Goal: Communication & Community: Ask a question

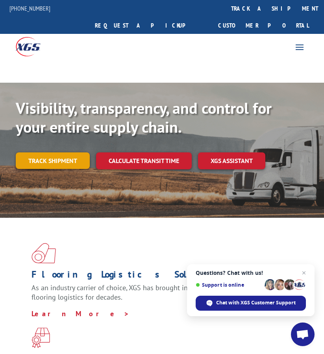
click at [62, 153] on link "Track shipment" at bounding box center [53, 161] width 74 height 17
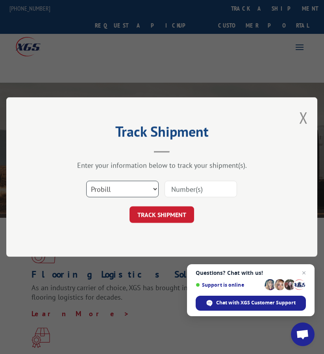
drag, startPoint x: 130, startPoint y: 190, endPoint x: 128, endPoint y: 197, distance: 6.7
click at [130, 190] on select "Select category... Probill BOL PO" at bounding box center [122, 189] width 73 height 17
select select "bol"
click at [86, 181] on select "Select category... Probill BOL PO" at bounding box center [122, 189] width 73 height 17
click at [227, 191] on input at bounding box center [201, 189] width 73 height 17
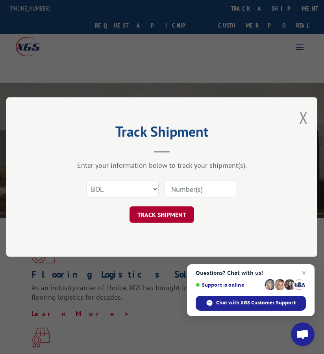
paste input "FPA01220911"
type input "FPA01220911"
click at [175, 215] on button "TRACK SHIPMENT" at bounding box center [162, 215] width 65 height 17
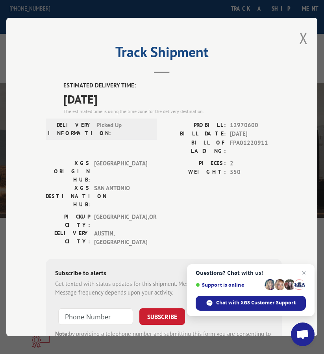
click at [234, 124] on span "12970600" at bounding box center [257, 125] width 52 height 9
copy span "12970600"
drag, startPoint x: 291, startPoint y: 40, endPoint x: 294, endPoint y: 37, distance: 4.7
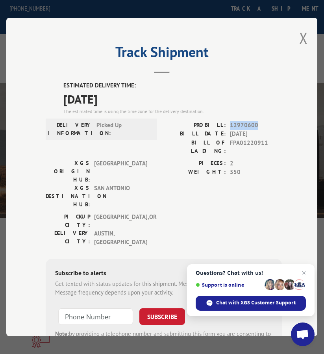
click at [291, 40] on div "Track Shipment ESTIMATED DELIVERY TIME: [DATE] The estimated time is using the …" at bounding box center [161, 177] width 311 height 319
click at [294, 37] on div "Track Shipment ESTIMATED DELIVERY TIME: [DATE] The estimated time is using the …" at bounding box center [161, 177] width 311 height 319
click at [296, 35] on div "Track Shipment ESTIMATED DELIVERY TIME: [DATE] The estimated time is using the …" at bounding box center [161, 177] width 311 height 319
click at [300, 32] on button "Close modal" at bounding box center [304, 38] width 9 height 21
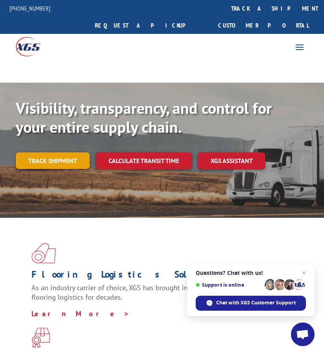
click at [58, 153] on link "Track shipment" at bounding box center [53, 161] width 74 height 17
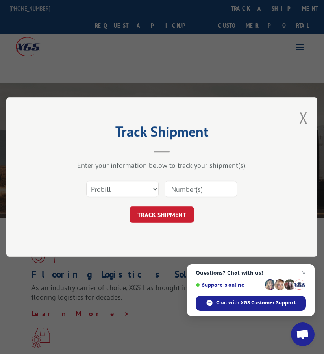
drag, startPoint x: 181, startPoint y: 187, endPoint x: 176, endPoint y: 189, distance: 5.9
click at [181, 187] on input at bounding box center [201, 189] width 73 height 17
paste input "FPA01221007"
type input "FPA01221007"
drag, startPoint x: 139, startPoint y: 190, endPoint x: 137, endPoint y: 196, distance: 6.0
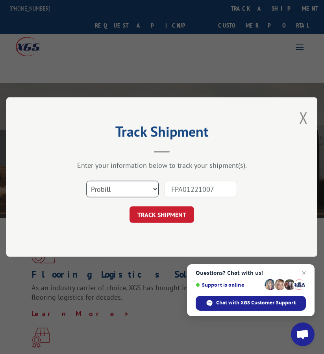
click at [139, 190] on select "Select category... Probill BOL PO" at bounding box center [122, 189] width 73 height 17
select select "bol"
click at [86, 181] on select "Select category... Probill BOL PO" at bounding box center [122, 189] width 73 height 17
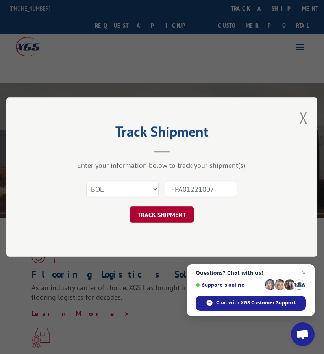
click at [176, 219] on button "TRACK SHIPMENT" at bounding box center [162, 215] width 65 height 17
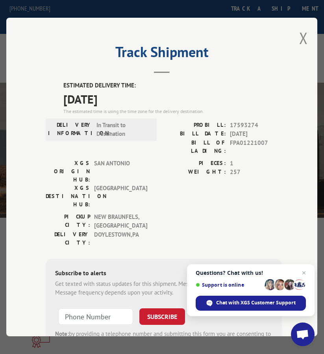
click at [239, 124] on span "17593274" at bounding box center [257, 125] width 52 height 9
copy span "17593274"
click at [300, 33] on button "Close modal" at bounding box center [304, 38] width 9 height 21
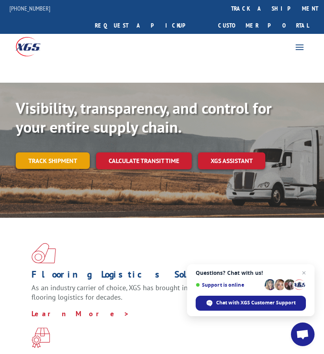
click at [63, 153] on link "Track shipment" at bounding box center [53, 161] width 74 height 17
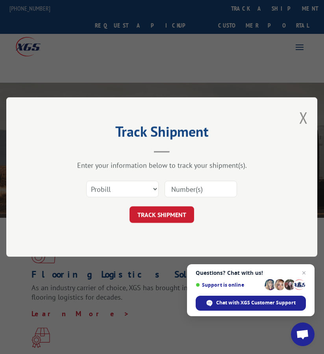
click at [178, 185] on input at bounding box center [201, 189] width 73 height 17
paste input "FPX00324549"
type input "FPX00324549"
drag, startPoint x: 134, startPoint y: 188, endPoint x: 128, endPoint y: 197, distance: 10.3
click at [134, 188] on select "Select category... Probill BOL PO" at bounding box center [122, 189] width 73 height 17
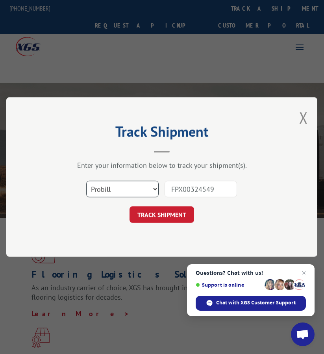
select select "bol"
click at [86, 181] on select "Select category... Probill BOL PO" at bounding box center [122, 189] width 73 height 17
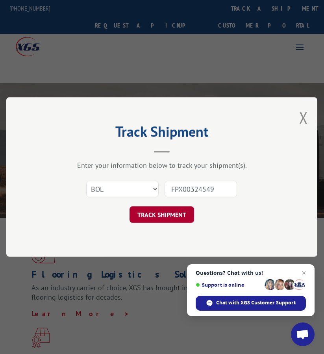
click at [146, 216] on button "TRACK SHIPMENT" at bounding box center [162, 215] width 65 height 17
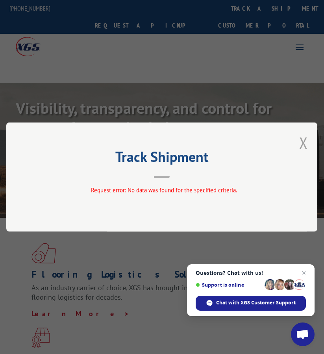
click at [307, 140] on button "Close modal" at bounding box center [304, 142] width 9 height 21
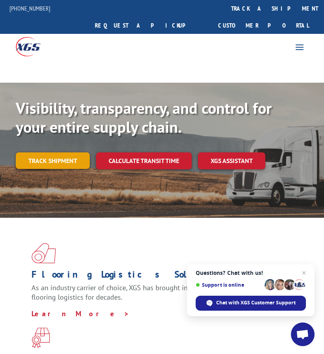
click at [60, 153] on link "Track shipment" at bounding box center [53, 161] width 74 height 17
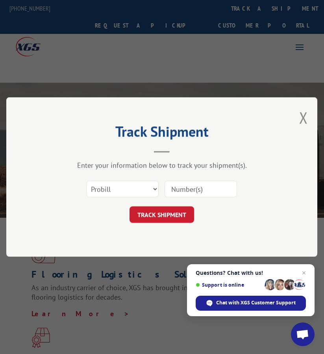
click at [178, 184] on input at bounding box center [201, 189] width 73 height 17
paste input "FPX00325119"
type input "FPX00325119"
click at [130, 191] on select "Select category... Probill BOL PO" at bounding box center [122, 189] width 73 height 17
select select "bol"
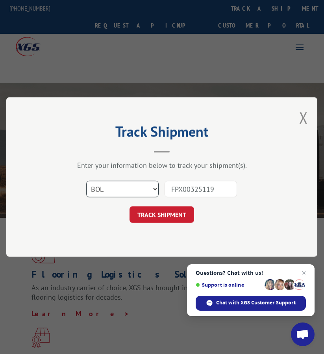
click at [86, 181] on select "Select category... Probill BOL PO" at bounding box center [122, 189] width 73 height 17
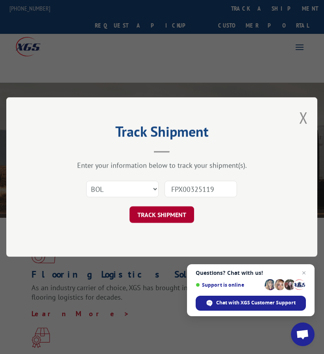
click at [154, 217] on button "TRACK SHIPMENT" at bounding box center [162, 215] width 65 height 17
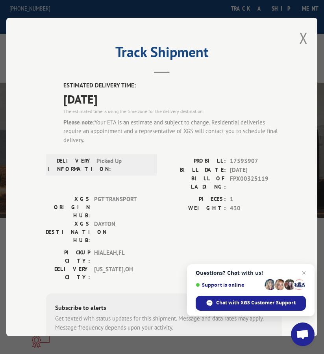
click at [245, 158] on span "17593907" at bounding box center [257, 161] width 52 height 9
copy span "17593907"
click at [300, 35] on button "Close modal" at bounding box center [304, 38] width 9 height 21
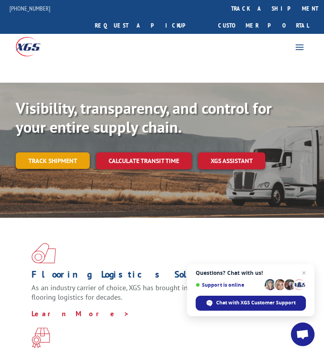
click at [68, 153] on link "Track shipment" at bounding box center [53, 161] width 74 height 17
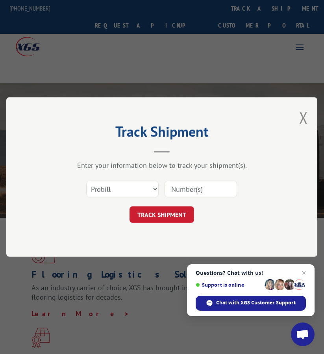
click at [216, 184] on input at bounding box center [201, 189] width 73 height 17
paste input "FPX00325346"
type input "FPX00325346"
click at [137, 187] on select "Select category... Probill BOL PO" at bounding box center [122, 189] width 73 height 17
select select "bol"
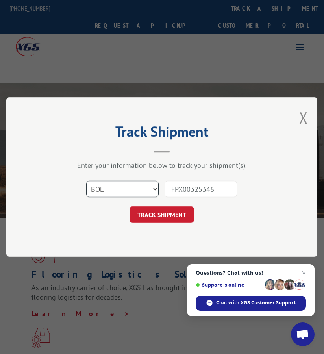
click at [86, 181] on select "Select category... Probill BOL PO" at bounding box center [122, 189] width 73 height 17
click at [144, 225] on div "Track Shipment Enter your information below to track your shipment(s). Select c…" at bounding box center [161, 177] width 311 height 160
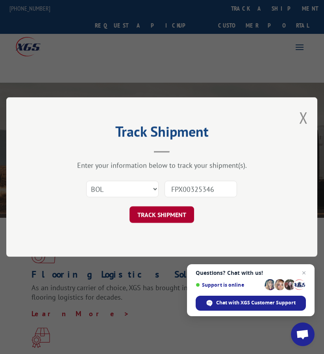
click at [154, 218] on button "TRACK SHIPMENT" at bounding box center [162, 215] width 65 height 17
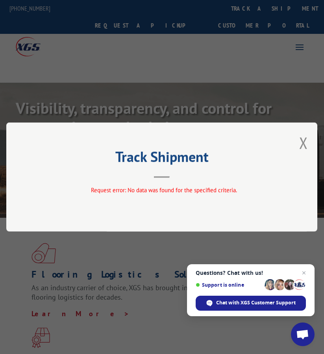
click at [305, 145] on button "Close modal" at bounding box center [304, 142] width 9 height 21
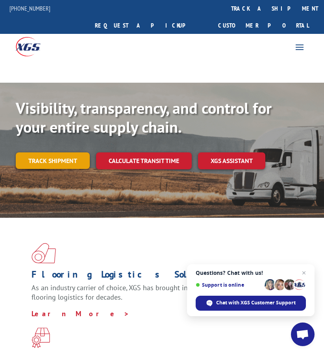
click at [40, 153] on link "Track shipment" at bounding box center [53, 161] width 74 height 17
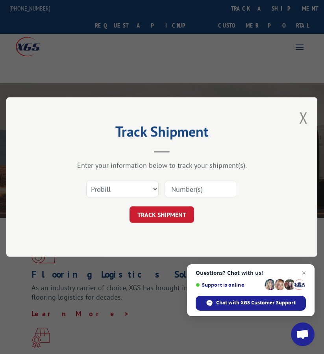
drag, startPoint x: 192, startPoint y: 183, endPoint x: 180, endPoint y: 184, distance: 11.9
click at [192, 183] on input at bounding box center [201, 189] width 73 height 17
paste input "FPX00325426"
type input "FPX00325426"
click at [130, 190] on select "Select category... Probill BOL PO" at bounding box center [122, 189] width 73 height 17
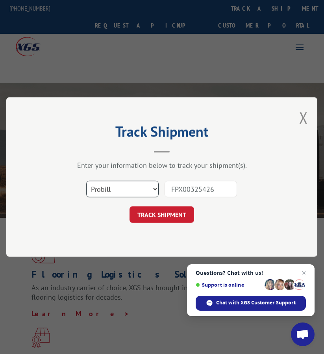
select select "bol"
click at [86, 181] on select "Select category... Probill BOL PO" at bounding box center [122, 189] width 73 height 17
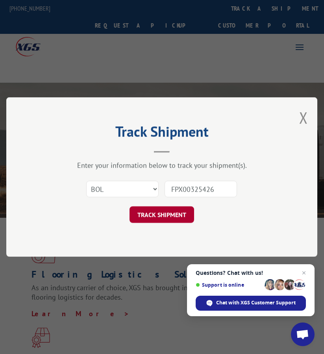
click at [159, 220] on button "TRACK SHIPMENT" at bounding box center [162, 215] width 65 height 17
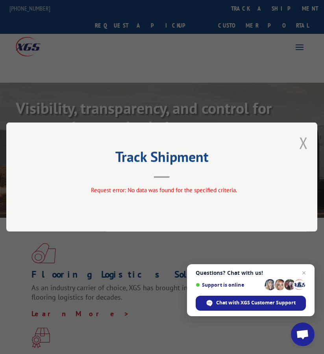
click at [308, 135] on button "Close modal" at bounding box center [304, 142] width 9 height 21
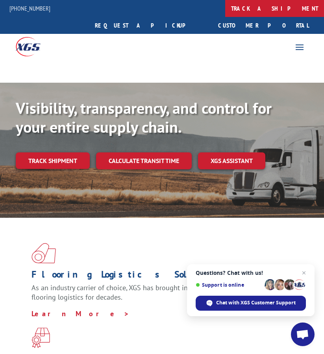
click at [225, 9] on link "track a shipment" at bounding box center [274, 8] width 99 height 17
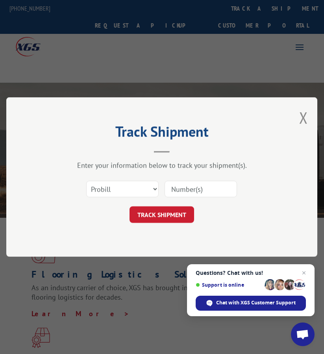
click at [201, 193] on input at bounding box center [201, 189] width 73 height 17
paste input "FPX00325443"
type input "FPX00325443"
click at [142, 190] on select "Select category... Probill BOL PO" at bounding box center [122, 189] width 73 height 17
select select "bol"
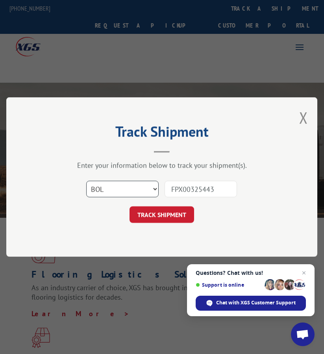
click at [86, 181] on select "Select category... Probill BOL PO" at bounding box center [122, 189] width 73 height 17
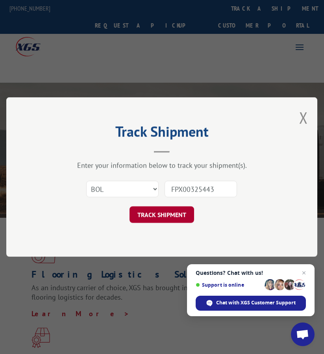
click at [151, 215] on button "TRACK SHIPMENT" at bounding box center [162, 215] width 65 height 17
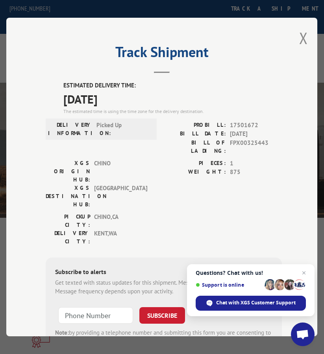
click at [239, 122] on span "17501672" at bounding box center [257, 125] width 52 height 9
copy span "17501672"
click at [300, 37] on button "Close modal" at bounding box center [304, 38] width 9 height 21
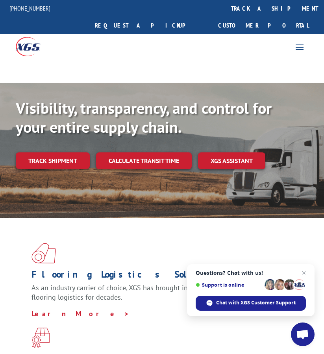
click at [305, 328] on span "Open chat" at bounding box center [303, 335] width 24 height 24
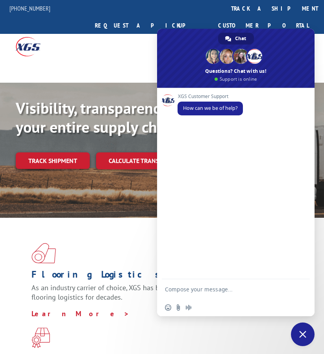
drag, startPoint x: 220, startPoint y: 292, endPoint x: 225, endPoint y: 290, distance: 5.6
click at [220, 292] on textarea "Compose your message..." at bounding box center [228, 289] width 126 height 20
paste textarea "Good morning i just need to know if these shipments were picked up"
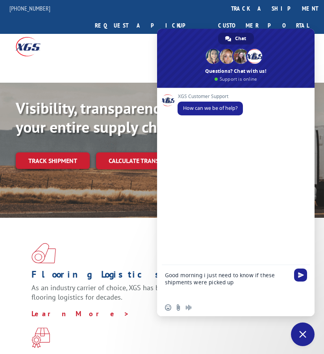
type textarea "Good morning i just need to know if these shipments were picked up"
click at [299, 277] on span "Send" at bounding box center [301, 275] width 6 height 6
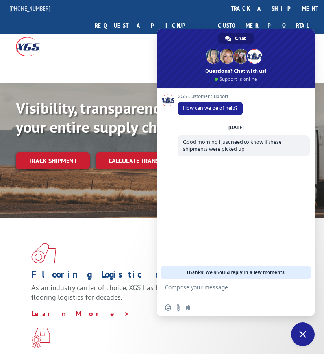
click at [231, 288] on textarea "Compose your message..." at bounding box center [228, 289] width 126 height 20
paste textarea "PU00063549 PU00064141 PU00064198"
type textarea "PU00063549 PU00064141 PU00064198"
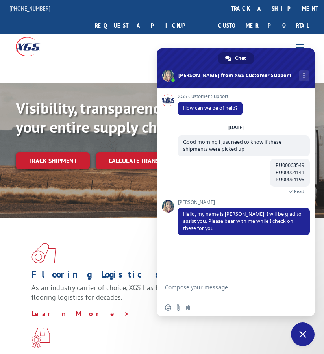
click at [214, 296] on textarea "Compose your message..." at bounding box center [228, 289] width 126 height 20
type textarea "thanks"
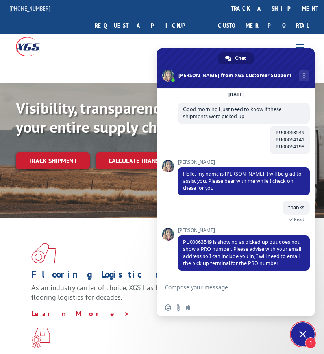
scroll to position [48, 0]
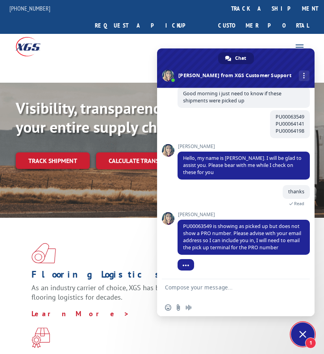
click at [236, 296] on textarea "Compose your message..." at bounding box center [228, 289] width 126 height 20
paste textarea "[PERSON_NAME][EMAIL_ADDRESS][DOMAIN_NAME]"
type textarea "[PERSON_NAME][EMAIL_ADDRESS][DOMAIN_NAME]"
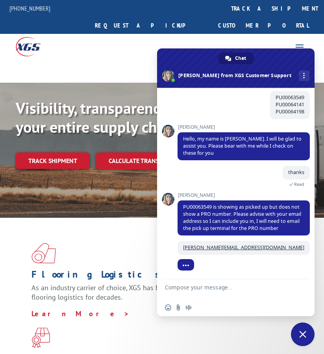
scroll to position [68, 0]
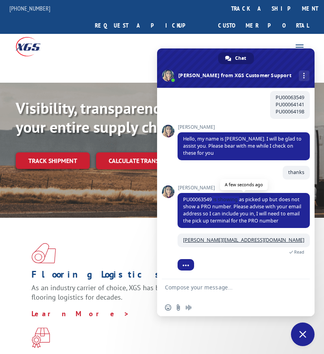
drag, startPoint x: 213, startPoint y: 199, endPoint x: 239, endPoint y: 201, distance: 26.1
click at [239, 201] on span "PU00063549 is showing as picked up but does not show a PRO number. Please advis…" at bounding box center [242, 210] width 118 height 28
drag, startPoint x: 213, startPoint y: 198, endPoint x: 241, endPoint y: 205, distance: 29.2
click at [241, 205] on span "PU00063549 is showing as picked up but does not show a PRO number. Please advis…" at bounding box center [242, 210] width 118 height 28
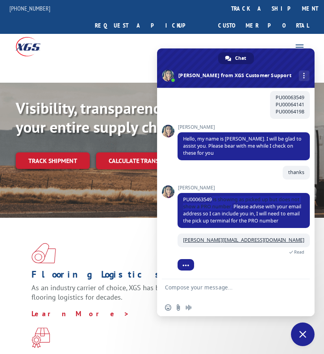
copy span "is showing as picked up but does not show a PRO number."
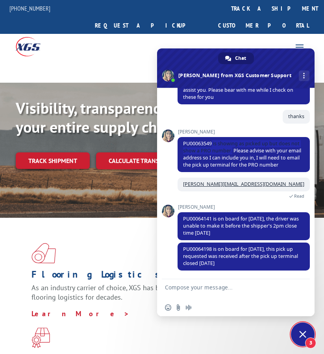
scroll to position [154, 0]
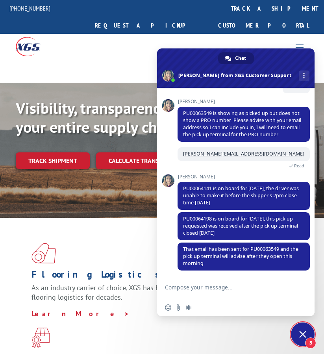
click at [219, 290] on textarea "Compose your message..." at bounding box center [228, 289] width 126 height 20
paste textarea "thank you very much for your help, have a good day."
type textarea "thank you very much for your help, have a good day."
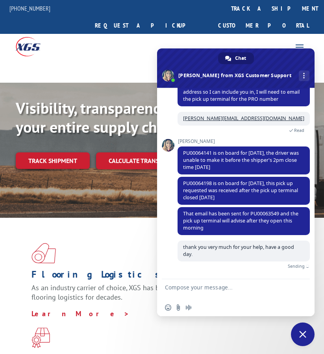
scroll to position [180, 0]
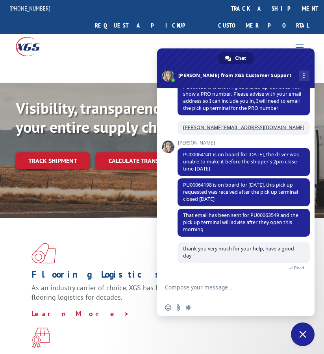
click at [301, 329] on span "Close chat" at bounding box center [303, 335] width 24 height 24
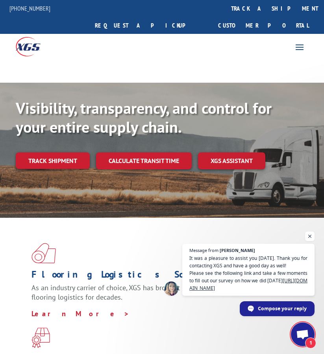
scroll to position [190, 0]
